Goal: Information Seeking & Learning: Check status

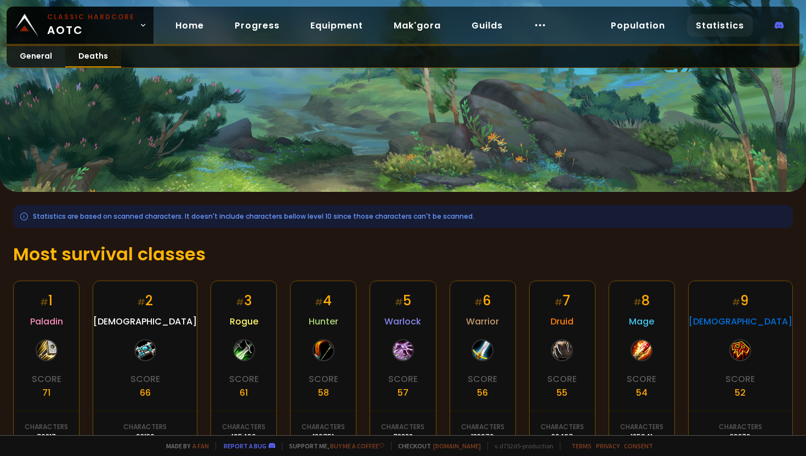
click at [89, 58] on link "Deaths" at bounding box center [93, 56] width 56 height 21
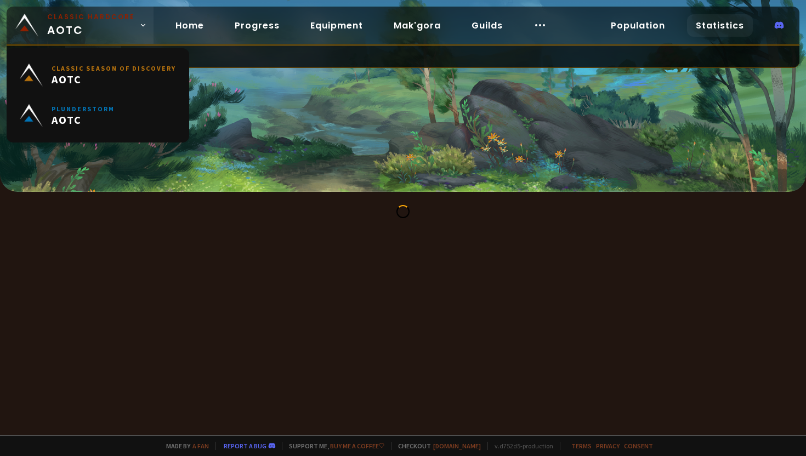
click at [110, 27] on span "Classic Hardcore AOTC" at bounding box center [91, 25] width 88 height 26
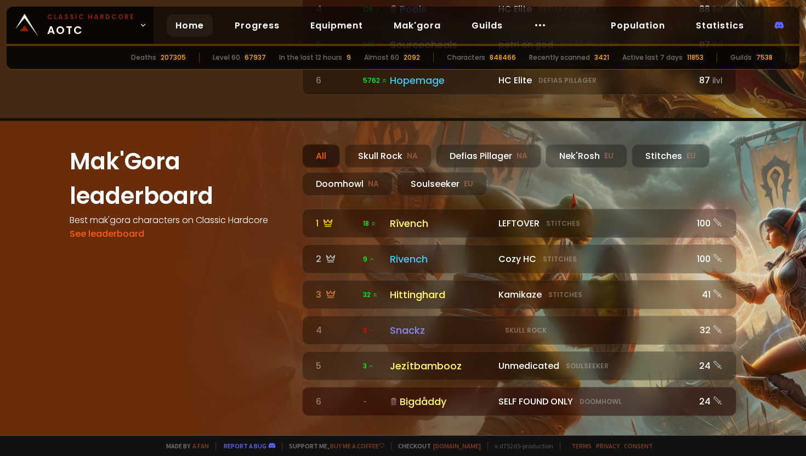
scroll to position [968, 0]
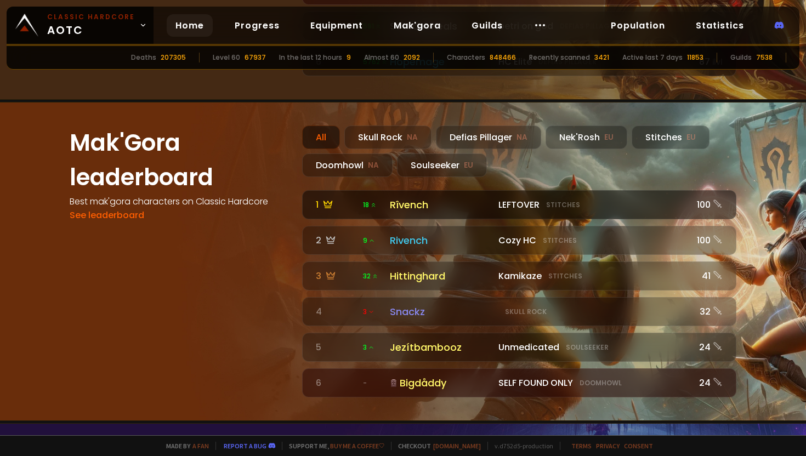
click at [414, 197] on div "Rîvench" at bounding box center [441, 204] width 102 height 15
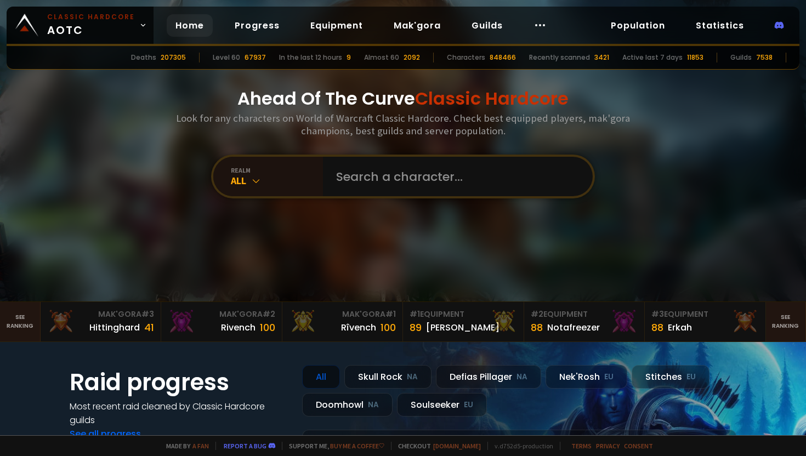
scroll to position [26, 0]
